Goal: Complete application form

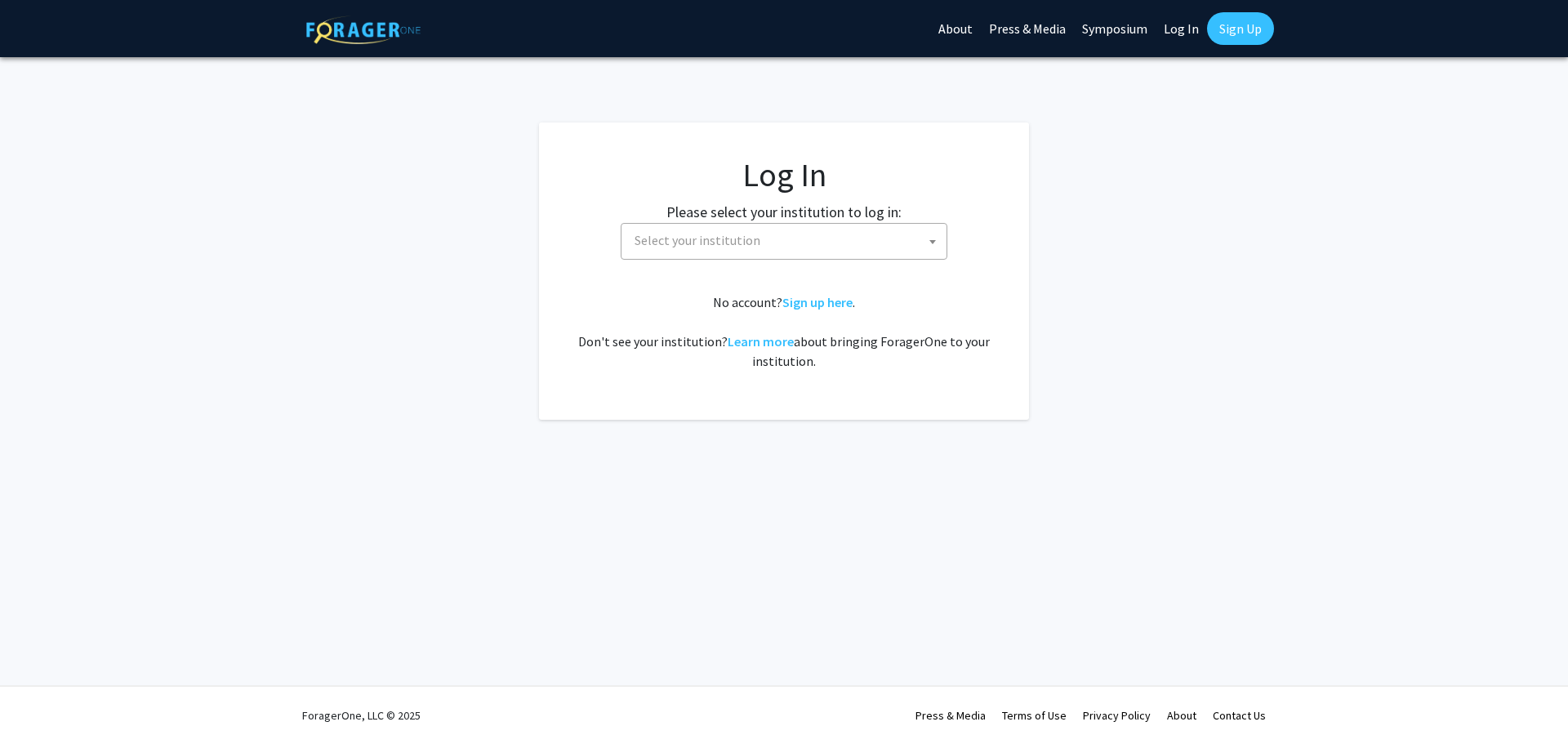
click at [783, 234] on span "Select your institution" at bounding box center [786, 240] width 318 height 34
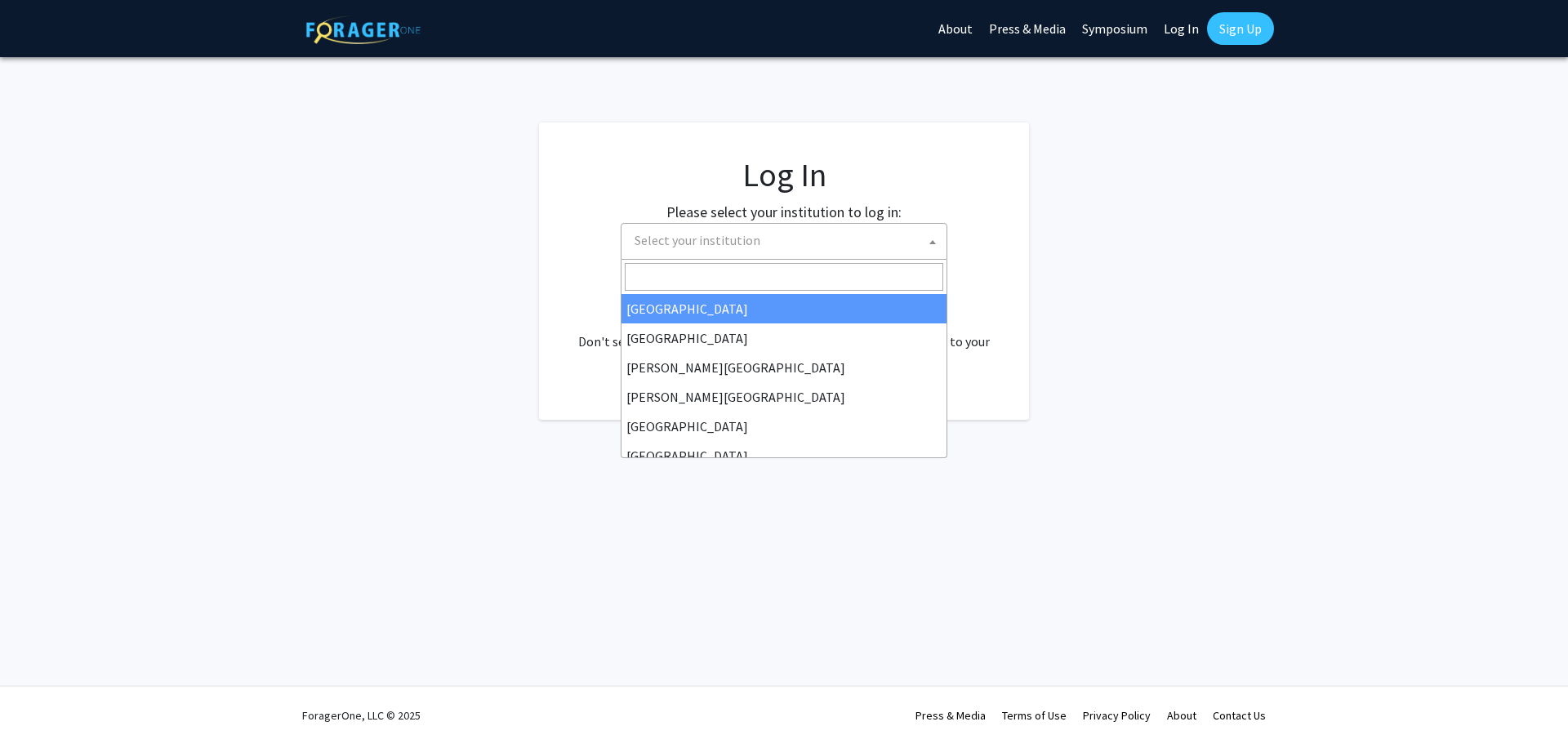
select select "34"
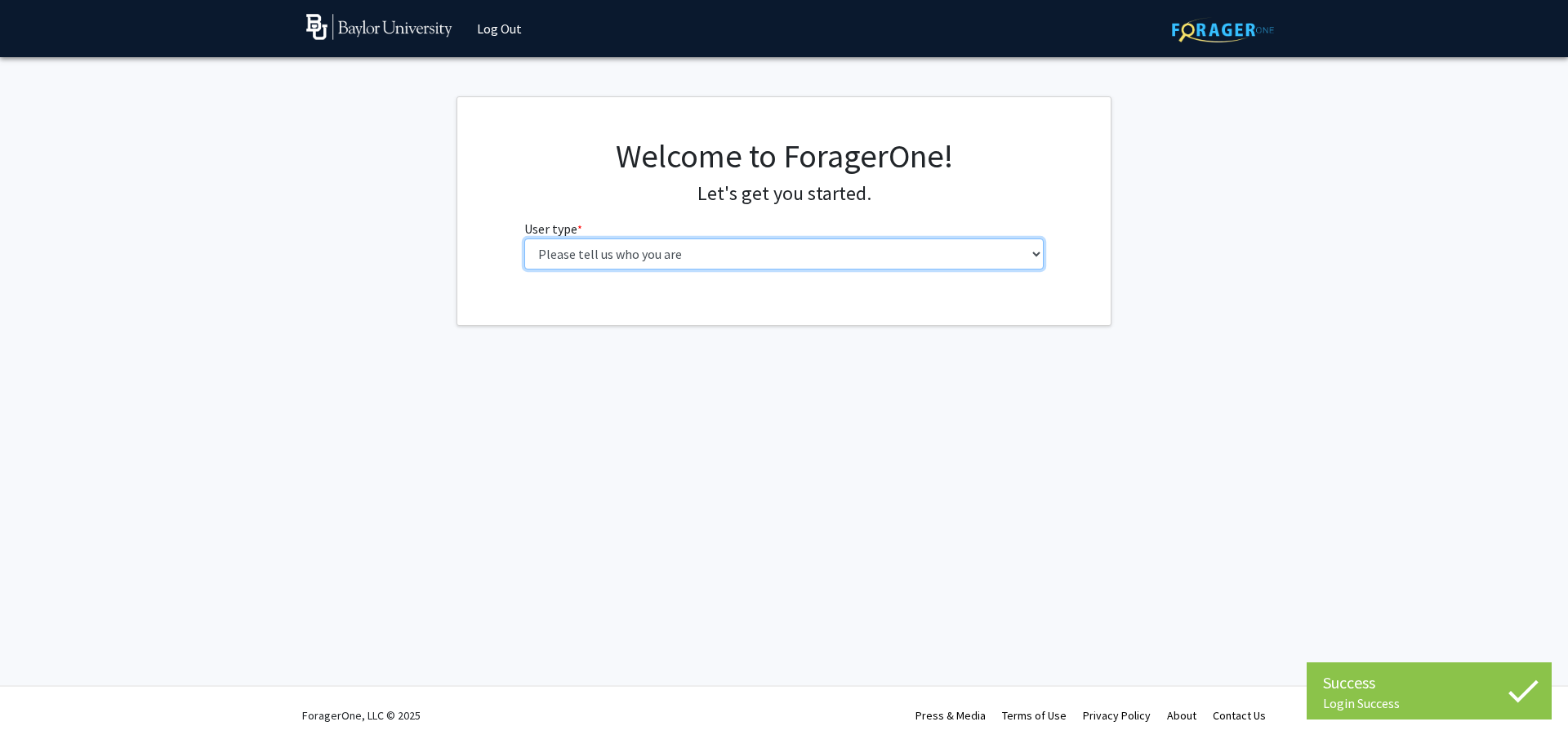
click at [679, 250] on select "Please tell us who you are Undergraduate Student Master's Student Doctoral Cand…" at bounding box center [784, 254] width 521 height 31
select select "1: undergrad"
click at [524, 239] on select "Please tell us who you are Undergraduate Student Master's Student Doctoral Cand…" at bounding box center [784, 254] width 521 height 31
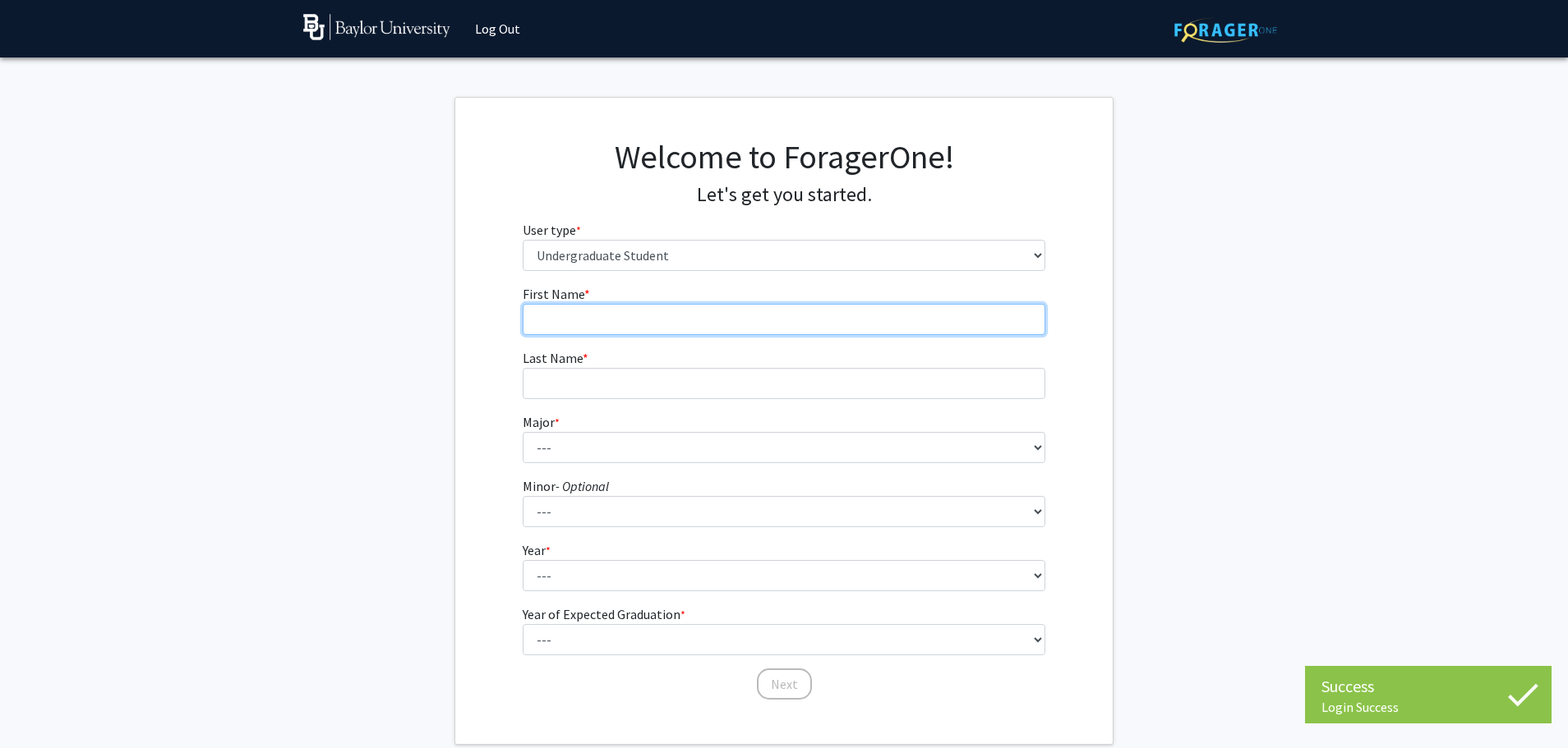
click at [661, 324] on input "First Name * required" at bounding box center [785, 319] width 524 height 31
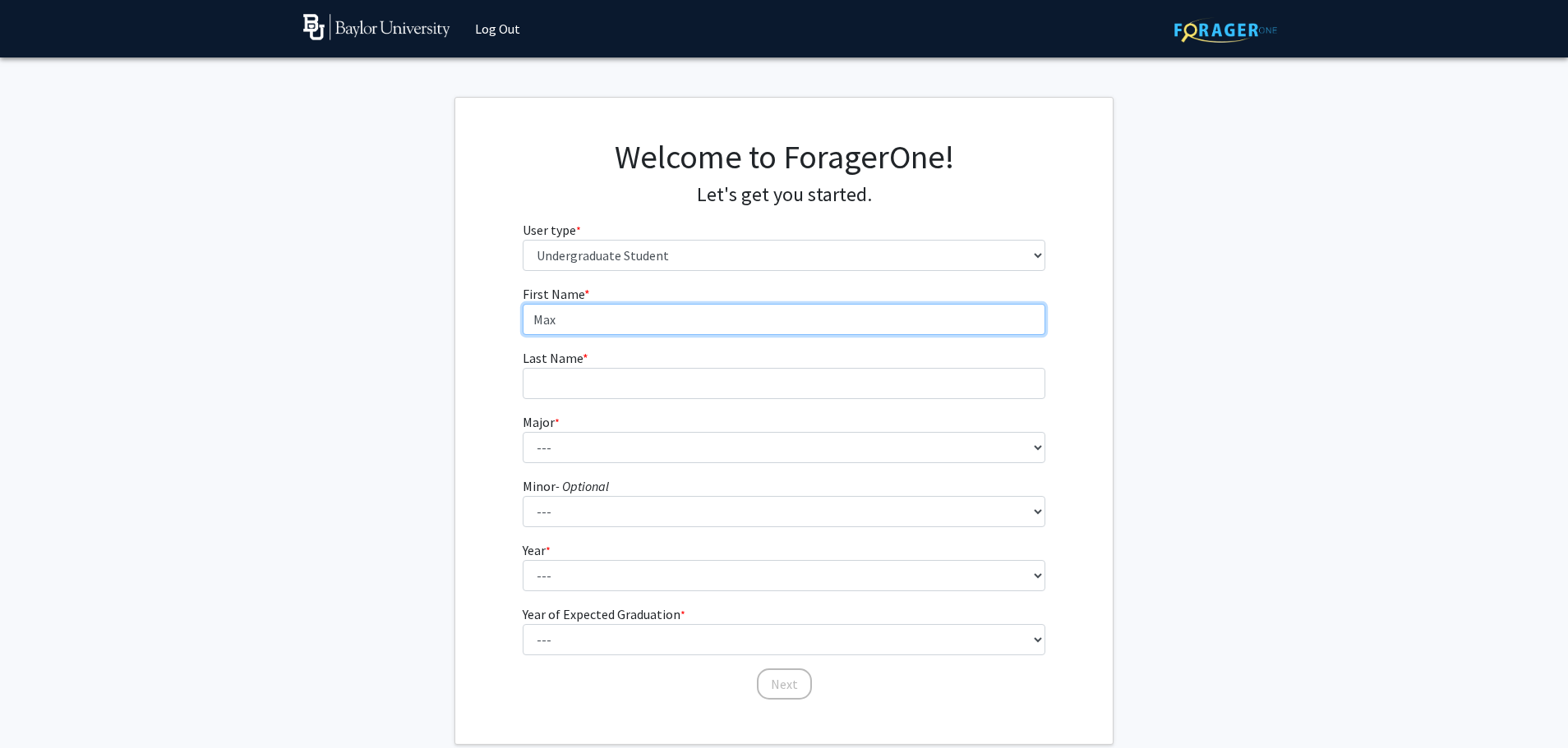
type input "Max"
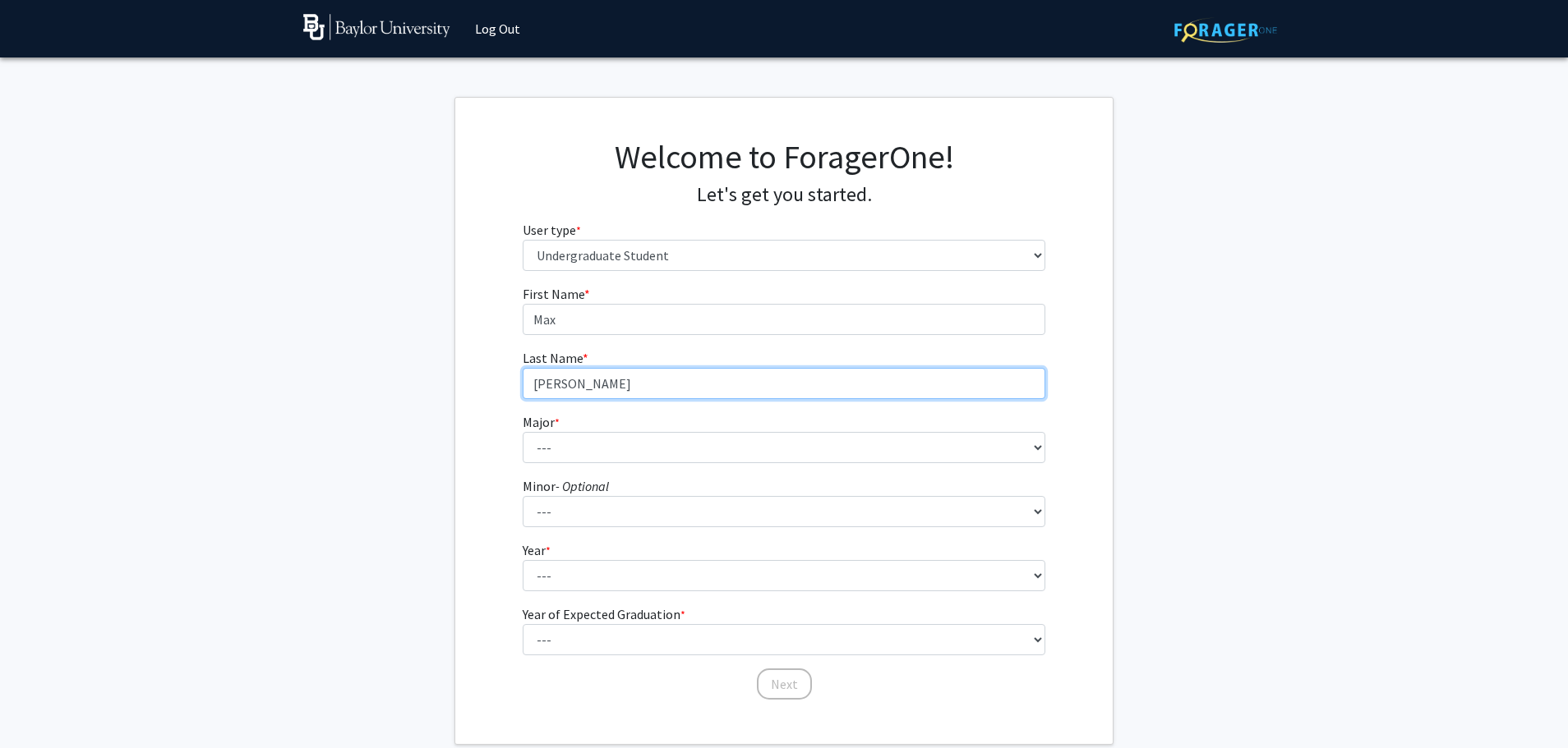
type input "Mathena"
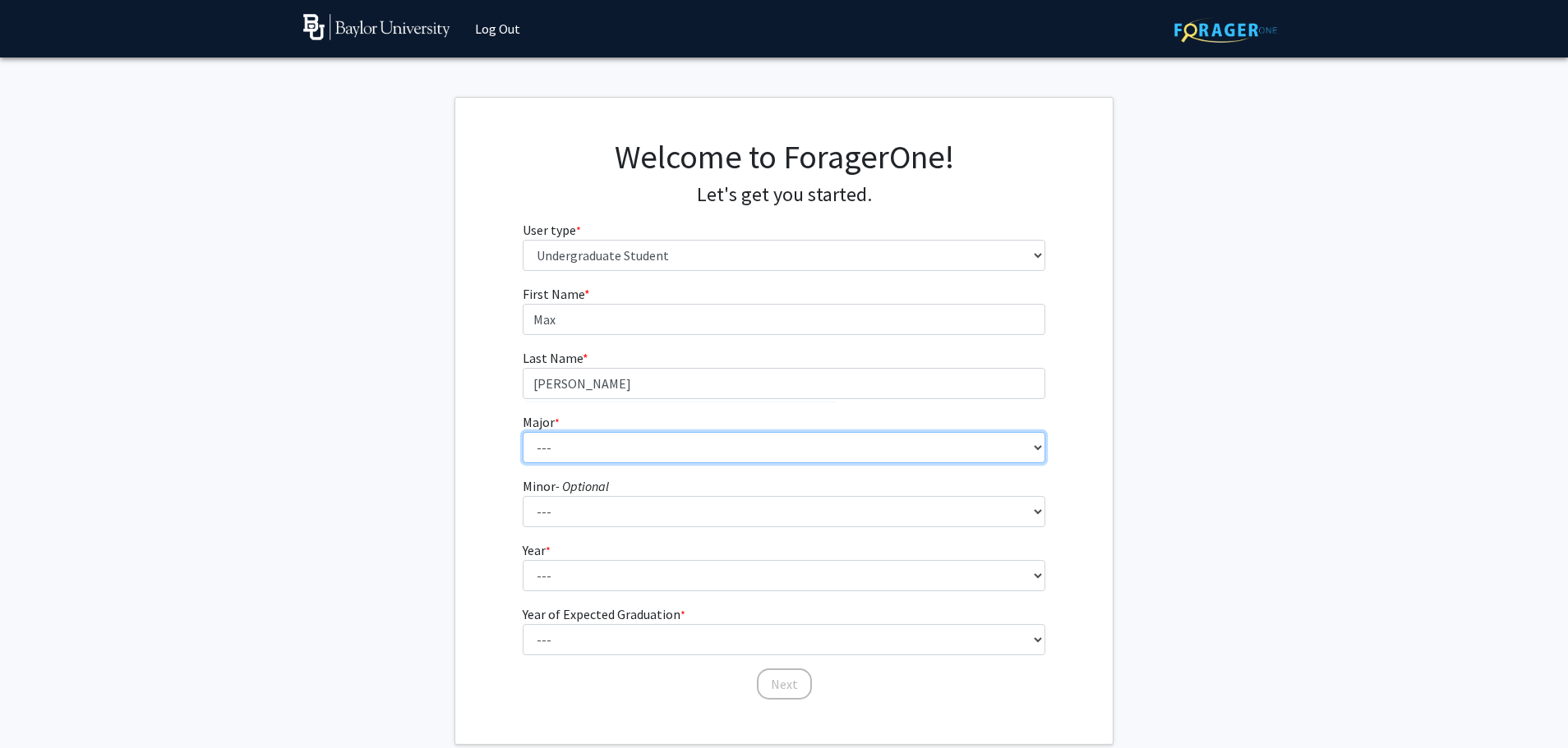
click at [664, 432] on select "--- Accounting American Studies Anthropology Apparel Design & Product Developme…" at bounding box center [785, 448] width 524 height 31
click at [717, 444] on select "--- Accounting American Studies Anthropology Apparel Design & Product Developme…" at bounding box center [785, 448] width 524 height 31
select select "80: 2745"
click at [523, 432] on select "--- Accounting American Studies Anthropology Apparel Design & Product Developme…" at bounding box center [785, 448] width 524 height 31
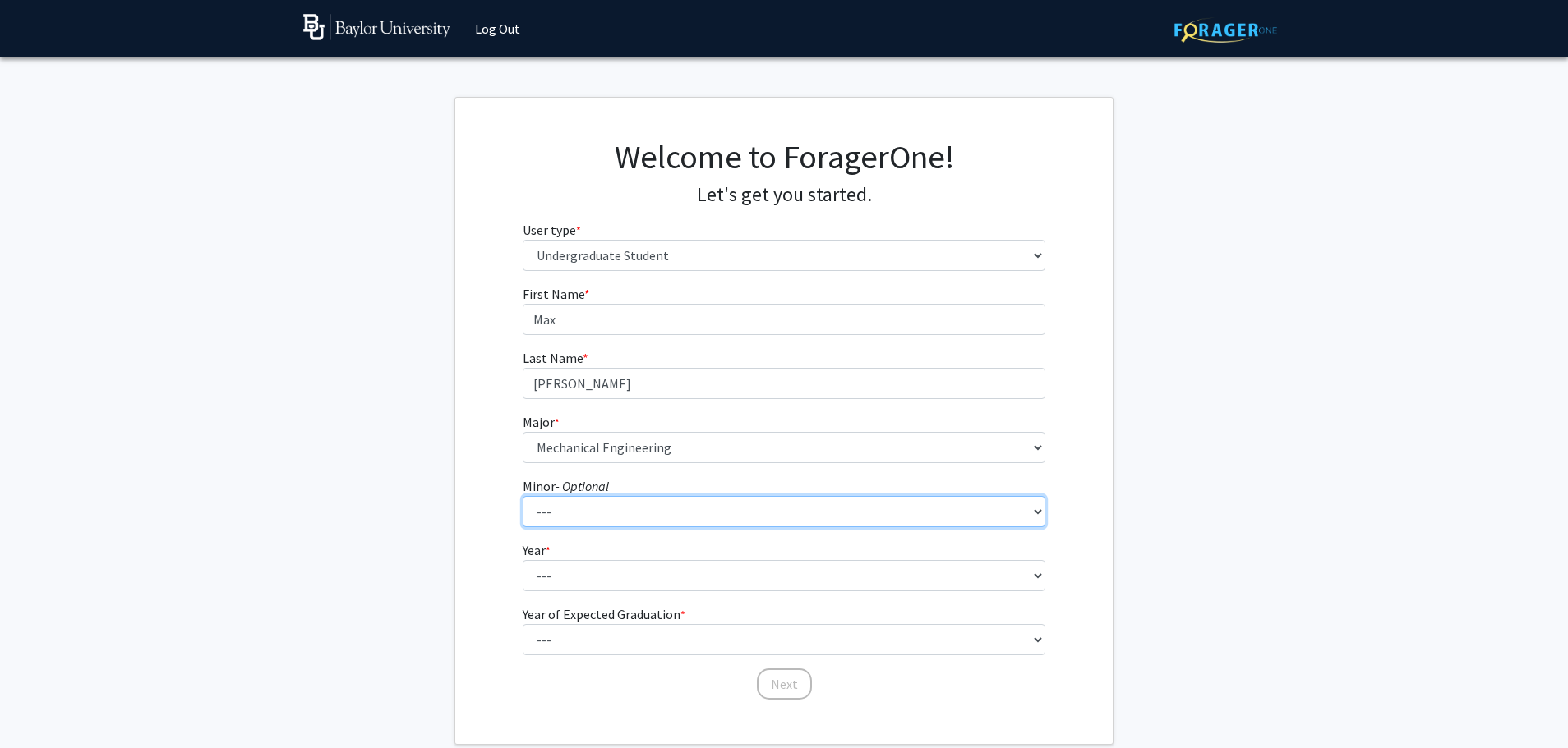
click at [651, 514] on select "--- Advertising American Sign Language American Studies Anthropology Apparel Me…" at bounding box center [785, 512] width 524 height 31
select select "1: 2064"
click at [654, 509] on select "--- Advertising American Sign Language American Studies Anthropology Apparel Me…" at bounding box center [785, 512] width 524 height 31
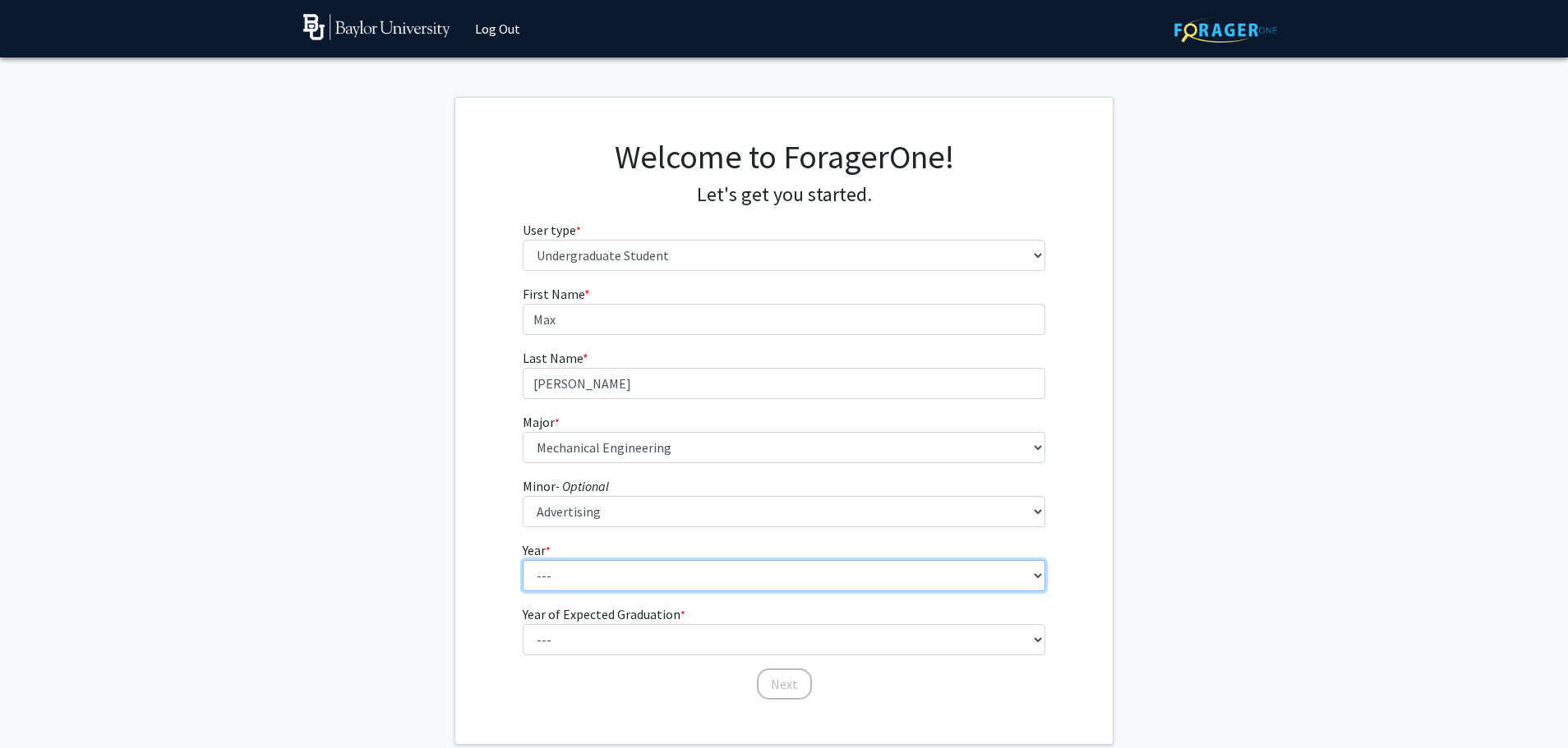
click at [641, 580] on select "--- First-year Sophomore Junior Senior Postbaccalaureate Certificate" at bounding box center [785, 576] width 524 height 31
select select "1: first-year"
click at [523, 560] on select "--- First-year Sophomore Junior Senior Postbaccalaureate Certificate" at bounding box center [785, 576] width 524 height 31
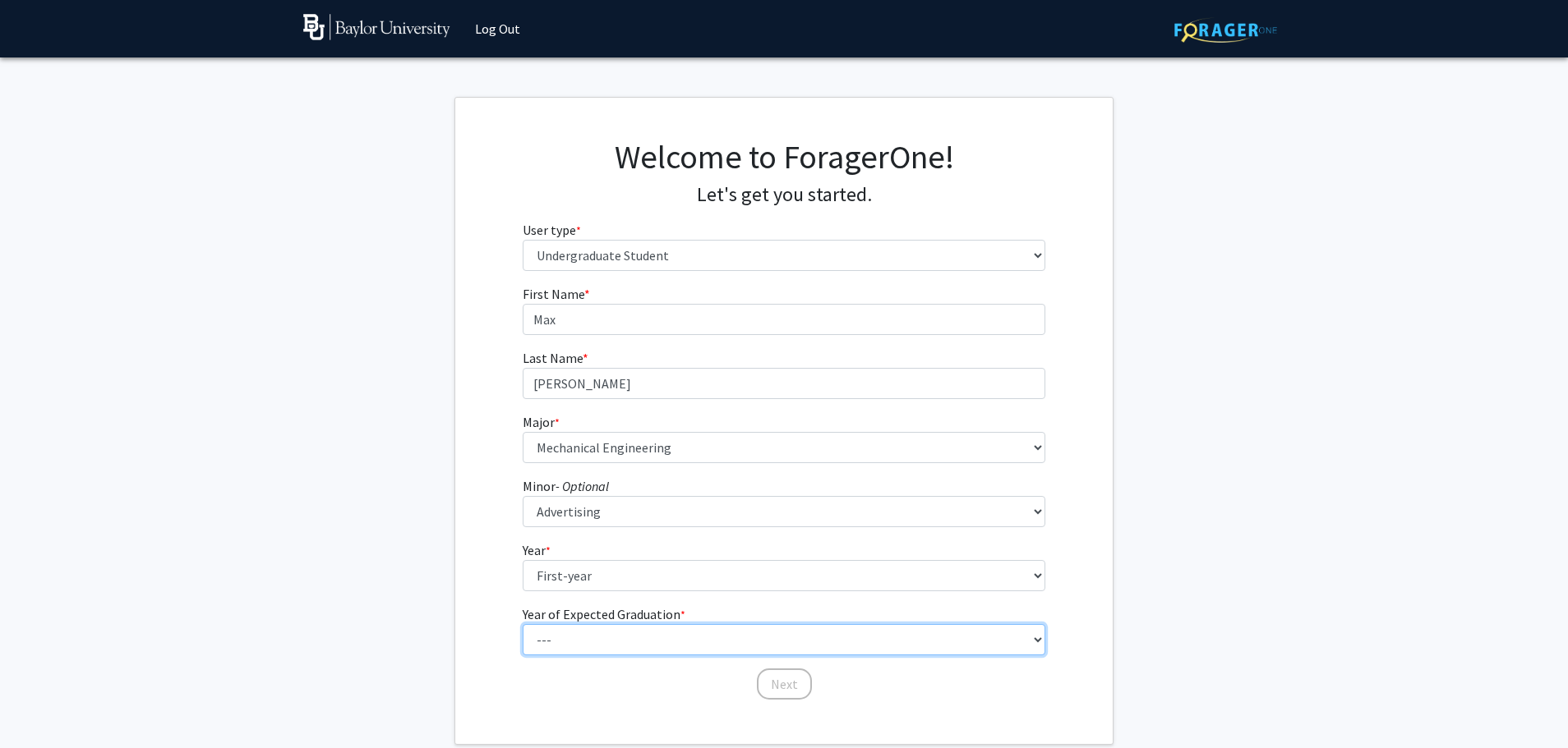
click at [644, 652] on select "--- 2025 2026 2027 2028 2029 2030 2031 2032 2033 2034" at bounding box center [785, 639] width 524 height 31
select select "5: 2029"
click at [523, 624] on select "--- 2025 2026 2027 2028 2029 2030 2031 2032 2033 2034" at bounding box center [785, 639] width 524 height 31
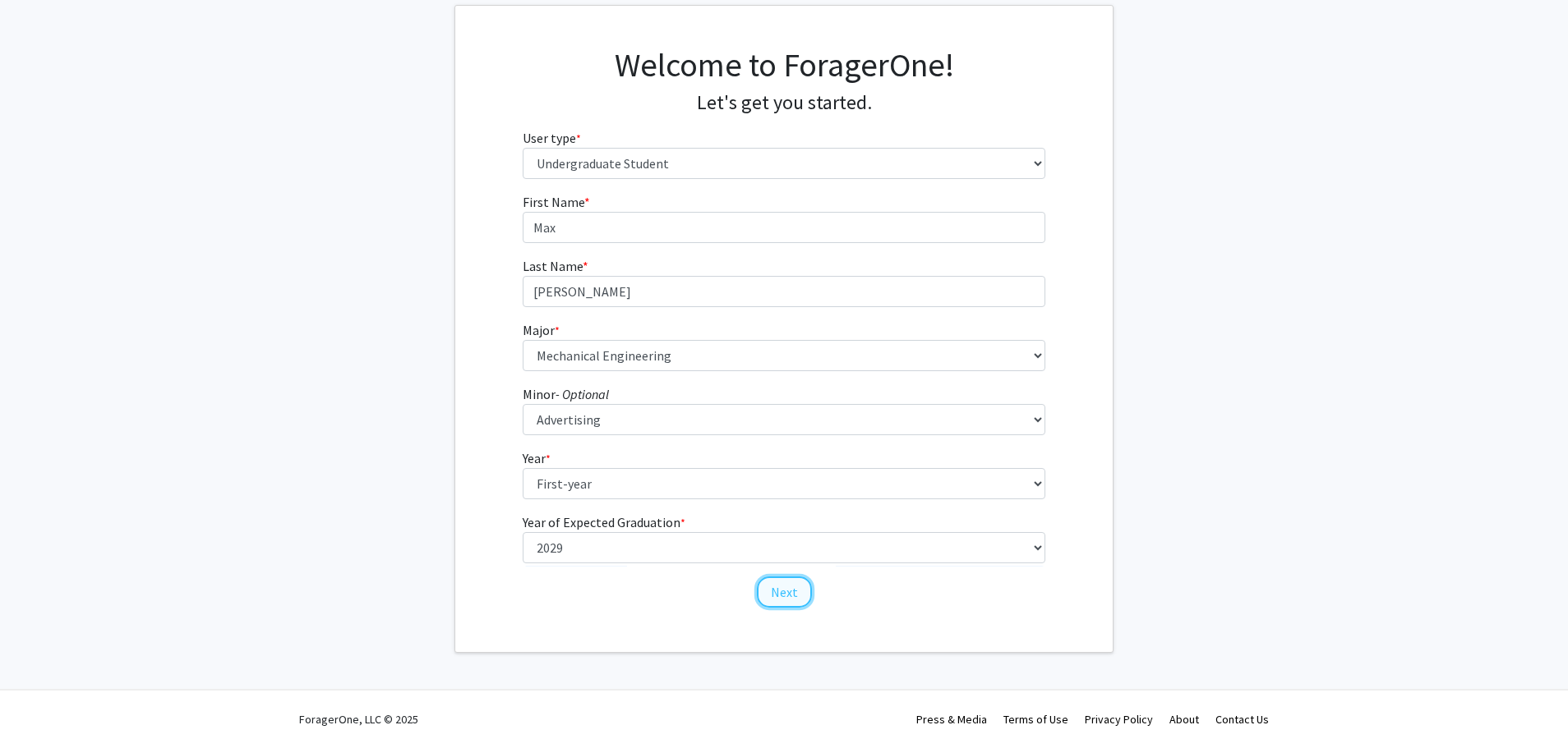
click at [769, 586] on button "Next" at bounding box center [784, 592] width 55 height 31
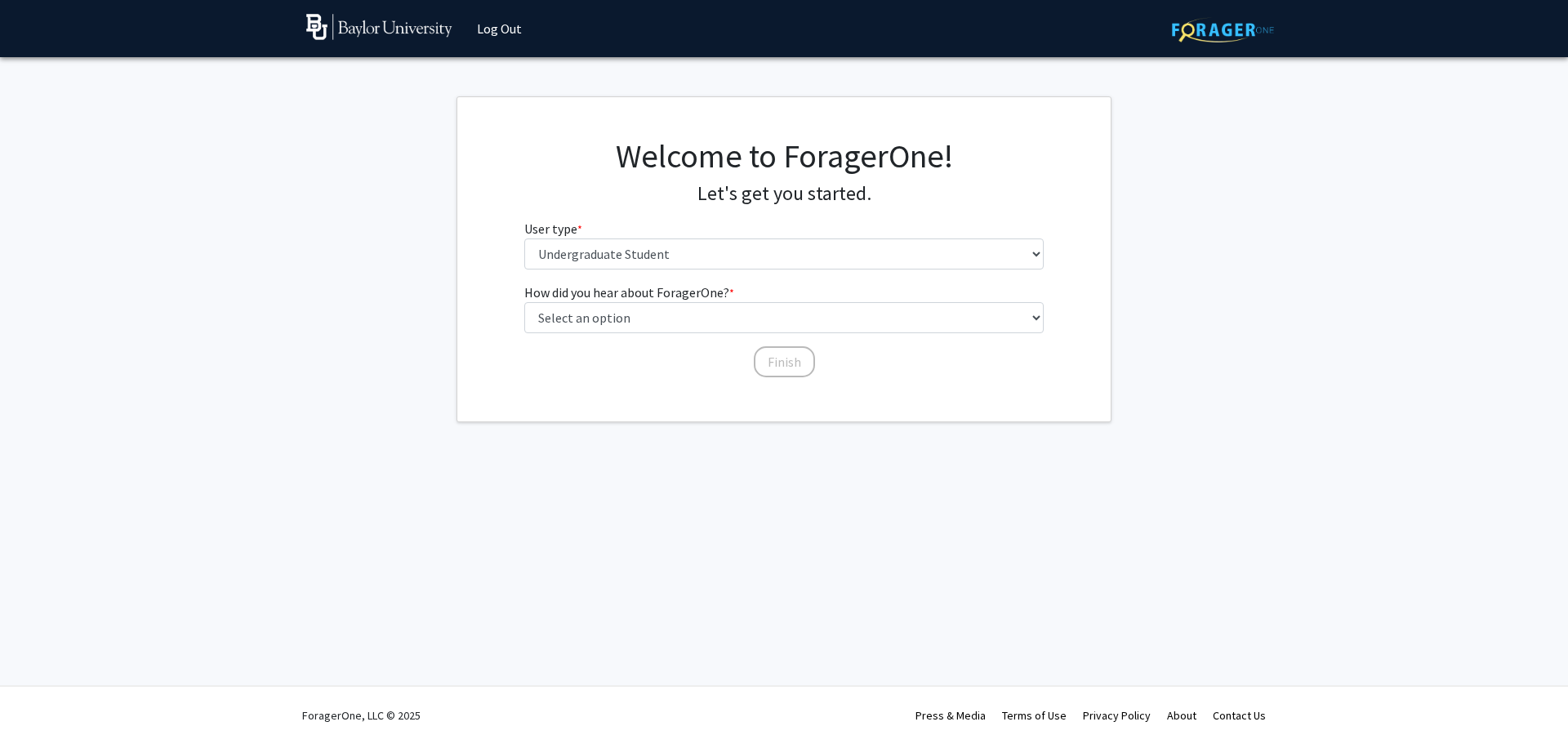
click at [621, 236] on fg-select "User type * required Please tell us who you are Undergraduate Student Master's …" at bounding box center [784, 244] width 521 height 51
click at [630, 326] on select "Select an option Peer/student recommendation Faculty/staff recommendation Unive…" at bounding box center [784, 318] width 521 height 31
select select "2: faculty_recommendation"
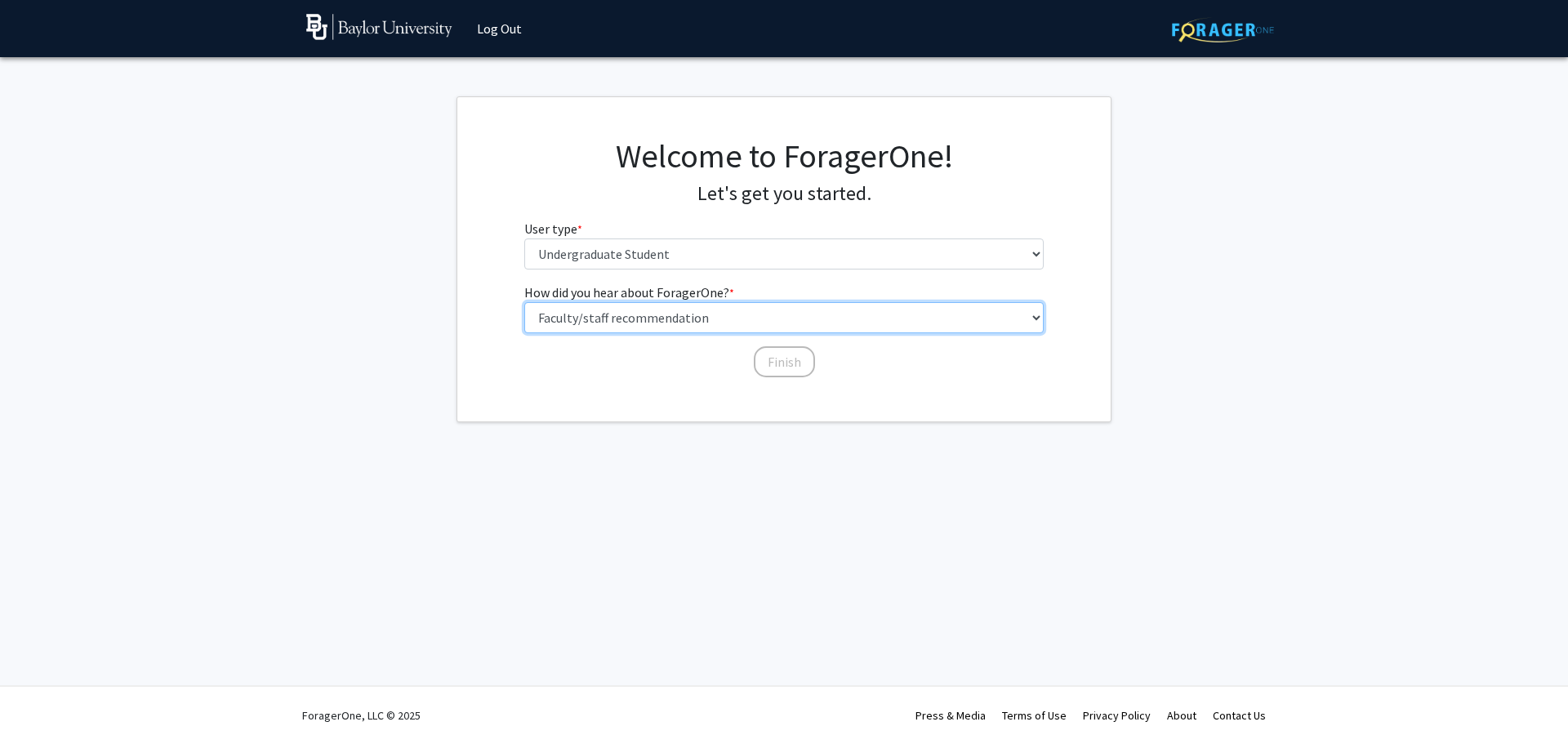
click at [524, 302] on select "Select an option Peer/student recommendation Faculty/staff recommendation Unive…" at bounding box center [784, 318] width 521 height 31
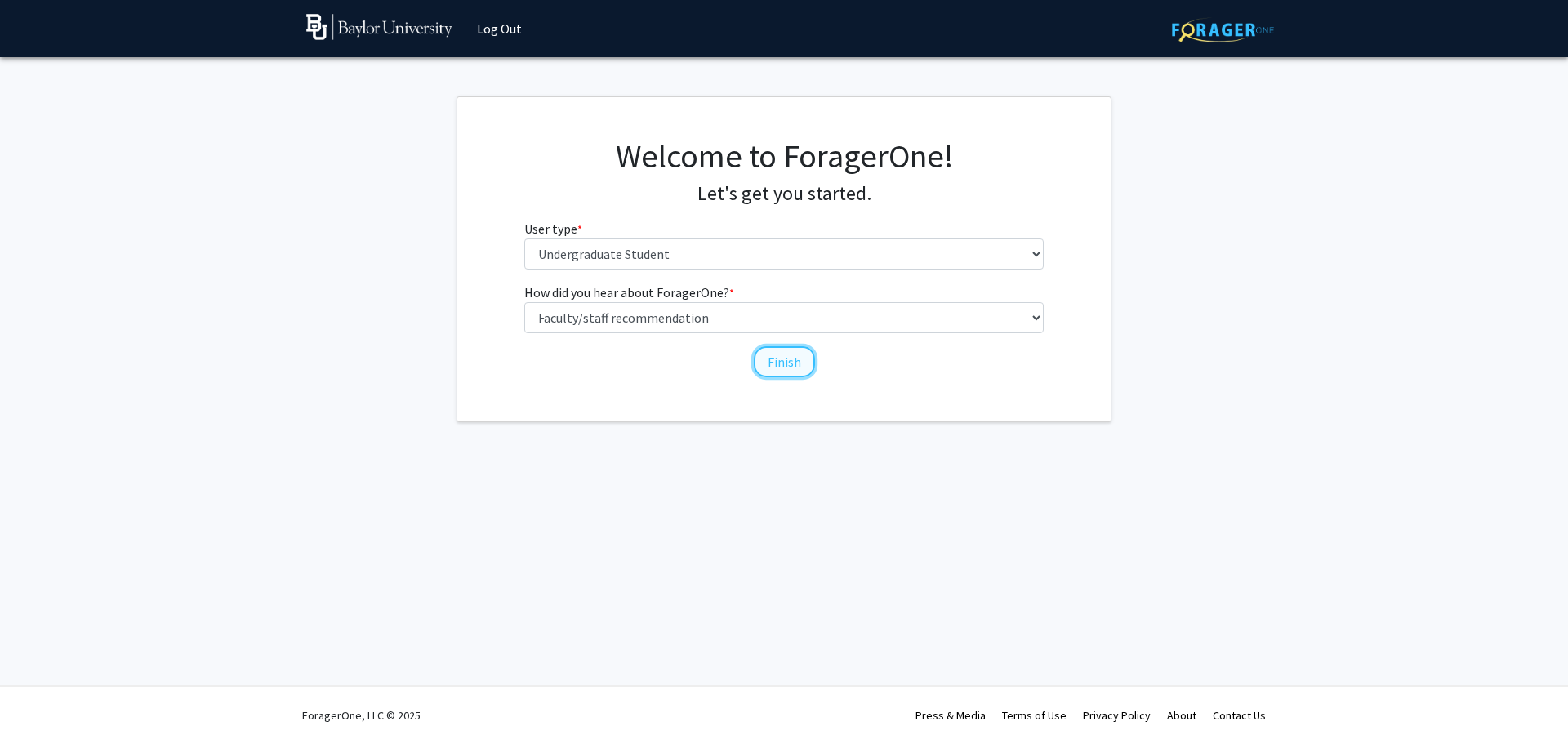
click at [757, 364] on button "Finish" at bounding box center [784, 362] width 62 height 31
